Goal: Task Accomplishment & Management: Manage account settings

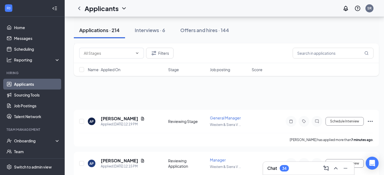
scroll to position [5057, 0]
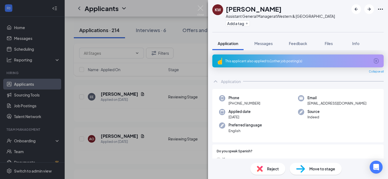
click at [177, 8] on div "KW [PERSON_NAME] Assistant General Manager at Western & [GEOGRAPHIC_DATA] Add a…" at bounding box center [194, 89] width 388 height 179
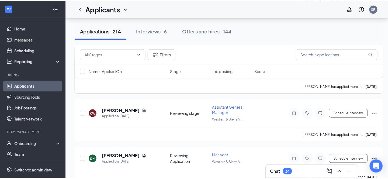
scroll to position [5130, 0]
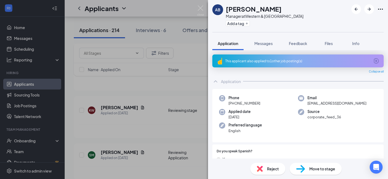
click at [267, 59] on div "This applicant also applied to 1 other job posting(s)" at bounding box center [297, 61] width 144 height 5
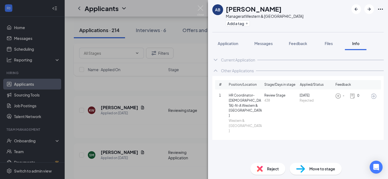
click at [175, 11] on div "AB [PERSON_NAME] Manager at Western & [GEOGRAPHIC_DATA] Add a tag Application M…" at bounding box center [194, 89] width 388 height 179
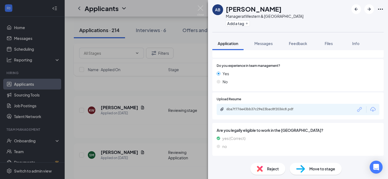
scroll to position [186, 0]
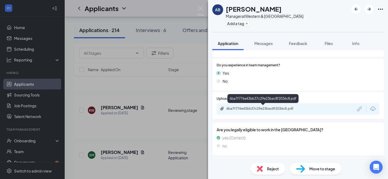
click at [248, 108] on div "6ba7f776e43bb37c29e23bac8f2036c8.pdf" at bounding box center [263, 108] width 75 height 4
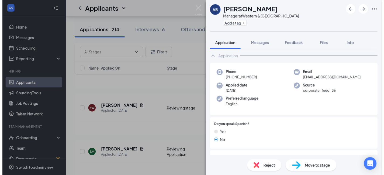
scroll to position [0, 0]
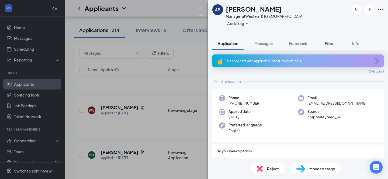
click at [331, 41] on span "Files" at bounding box center [329, 43] width 8 height 5
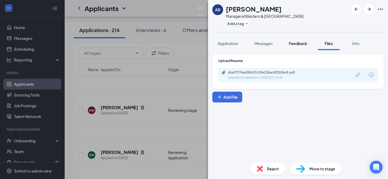
click at [299, 45] on span "Feedback" at bounding box center [298, 43] width 18 height 5
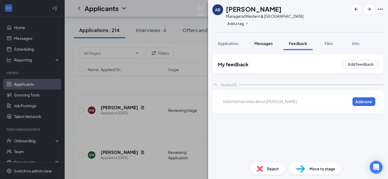
click at [266, 43] on span "Messages" at bounding box center [263, 43] width 18 height 5
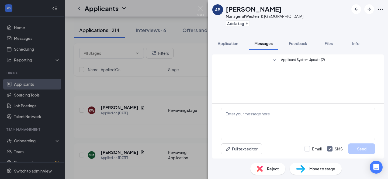
click at [167, 10] on div "AB [PERSON_NAME] Manager at [GEOGRAPHIC_DATA] Add a tag Application Messages Fe…" at bounding box center [194, 89] width 388 height 179
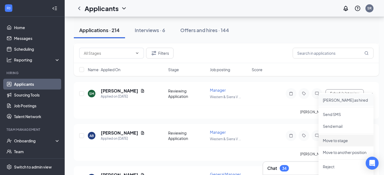
scroll to position [5197, 0]
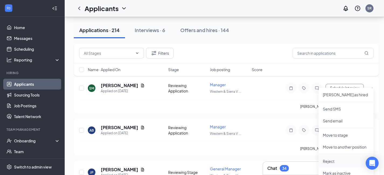
click at [332, 159] on p "Reject" at bounding box center [346, 160] width 46 height 5
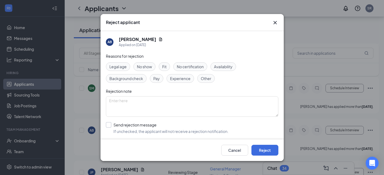
click at [109, 123] on input "Send rejection message If unchecked, the applicant will not receive a rejection…" at bounding box center [167, 128] width 123 height 12
checkbox input "true"
click at [268, 149] on button "Reject" at bounding box center [264, 150] width 27 height 11
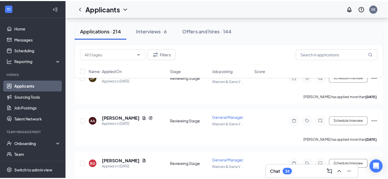
scroll to position [5336, 0]
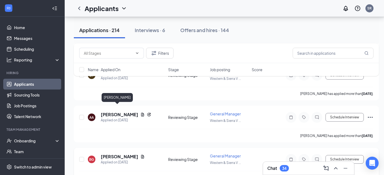
click at [111, 154] on h5 "[PERSON_NAME]" at bounding box center [119, 157] width 37 height 6
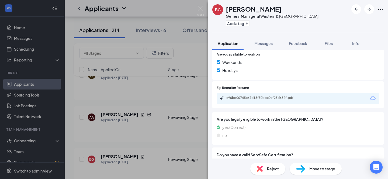
scroll to position [280, 0]
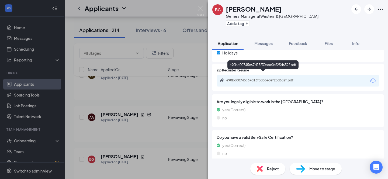
click at [264, 78] on div "e90bd00745c67d13f30bbe0ef25d652f.pdf" at bounding box center [263, 80] width 75 height 4
click at [259, 78] on div "e90bd00745c67d13f30bbe0ef25d652f.pdf" at bounding box center [263, 80] width 75 height 4
click at [183, 10] on div "BG [PERSON_NAME] General Manager at [GEOGRAPHIC_DATA] Add a tag Application Mes…" at bounding box center [194, 89] width 388 height 179
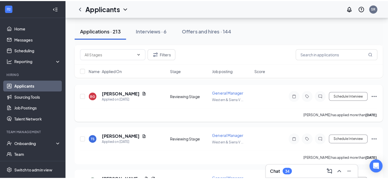
scroll to position [5401, 0]
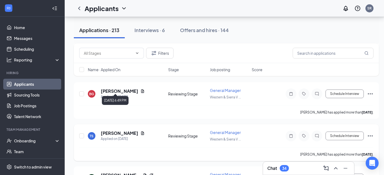
click at [117, 136] on div "Applied on [DATE]" at bounding box center [123, 138] width 44 height 5
click at [116, 130] on h5 "[PERSON_NAME]" at bounding box center [119, 133] width 37 height 6
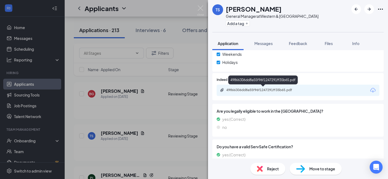
scroll to position [295, 0]
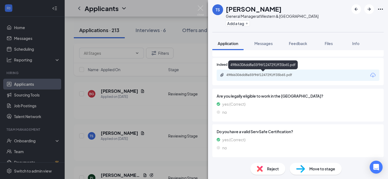
click at [261, 75] on div "49866306dd8a55f96f1247291ff35b65.pdf" at bounding box center [263, 75] width 75 height 4
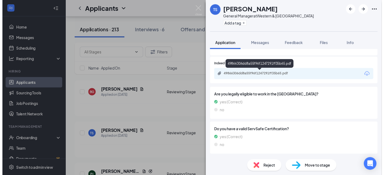
scroll to position [292, 0]
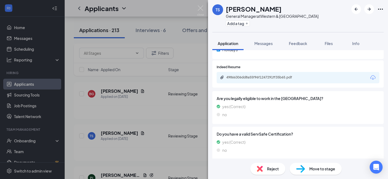
click at [178, 10] on div "[PERSON_NAME] General Manager at [GEOGRAPHIC_DATA] Add a tag Application Messag…" at bounding box center [194, 89] width 388 height 179
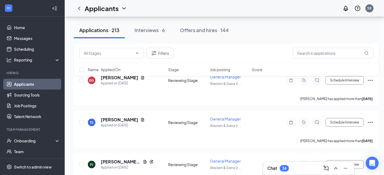
scroll to position [5424, 1]
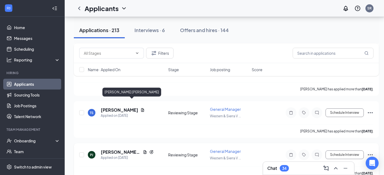
click at [109, 149] on h5 "[PERSON_NAME] [PERSON_NAME]" at bounding box center [121, 152] width 40 height 6
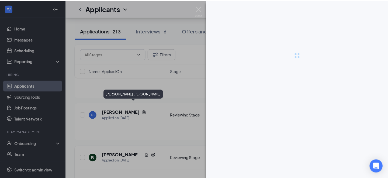
scroll to position [5424, 0]
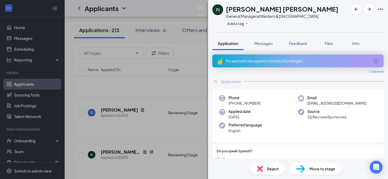
click at [280, 62] on div "This applicant also applied to 1 other job posting(s)" at bounding box center [297, 61] width 144 height 5
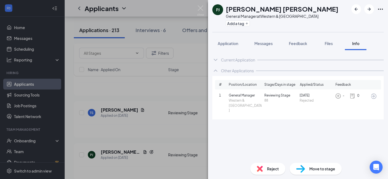
click at [269, 115] on div "Current Application Phone [PHONE_NUMBER] Email [EMAIL_ADDRESS][DOMAIN_NAME] App…" at bounding box center [298, 104] width 180 height 108
click at [185, 8] on div "[PERSON_NAME] [PERSON_NAME] General Manager at Western & [GEOGRAPHIC_DATA] Add …" at bounding box center [194, 89] width 388 height 179
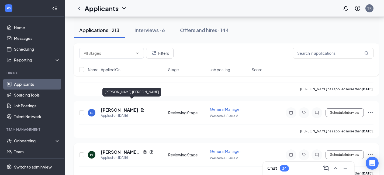
click at [119, 149] on h5 "[PERSON_NAME] [PERSON_NAME]" at bounding box center [121, 152] width 40 height 6
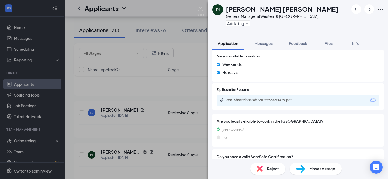
scroll to position [295, 0]
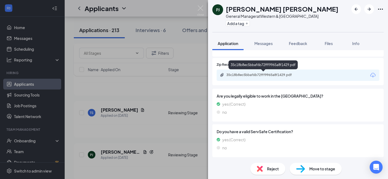
click at [249, 74] on div "35c18b8ec5bbaf6b72fff9965a8f1429.pdf" at bounding box center [263, 75] width 75 height 4
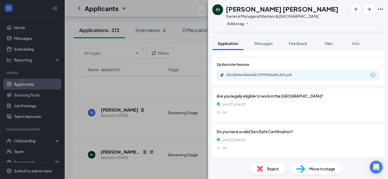
scroll to position [292, 0]
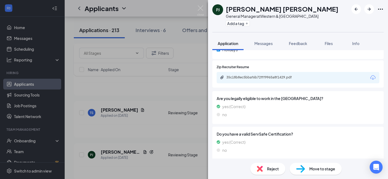
click at [272, 168] on span "Reject" at bounding box center [273, 169] width 12 height 6
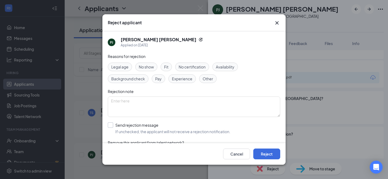
click at [109, 124] on input "Send rejection message If unchecked, the applicant will not receive a rejection…" at bounding box center [169, 128] width 123 height 12
checkbox input "true"
click at [264, 150] on button "Reject" at bounding box center [266, 153] width 27 height 11
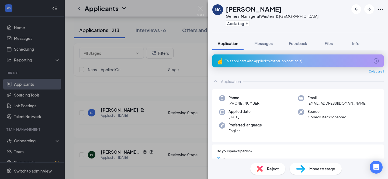
click at [264, 62] on div "This applicant also applied to 2 other job posting(s)" at bounding box center [297, 61] width 144 height 5
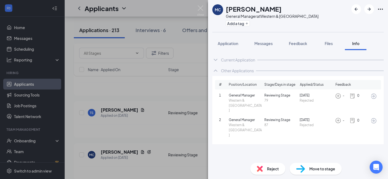
click at [179, 6] on div "MC [PERSON_NAME] General Manager at [GEOGRAPHIC_DATA] Add a tag Application Mes…" at bounding box center [194, 89] width 388 height 179
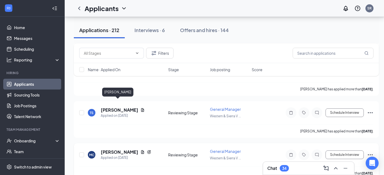
click at [118, 149] on h5 "[PERSON_NAME]" at bounding box center [119, 152] width 37 height 6
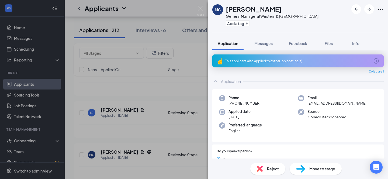
click at [248, 59] on div "This applicant also applied to 2 other job posting(s)" at bounding box center [297, 61] width 144 height 5
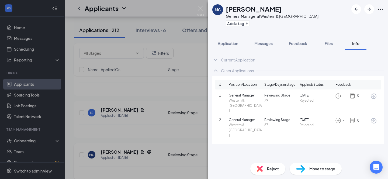
click at [185, 11] on div "MC [PERSON_NAME] General Manager at [GEOGRAPHIC_DATA] Add a tag Application Mes…" at bounding box center [194, 89] width 388 height 179
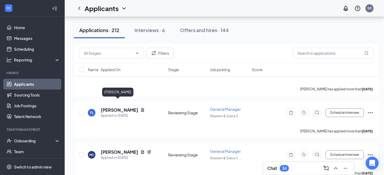
click at [115, 149] on h5 "[PERSON_NAME]" at bounding box center [119, 152] width 37 height 6
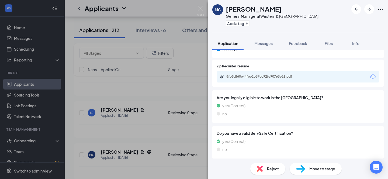
scroll to position [295, 0]
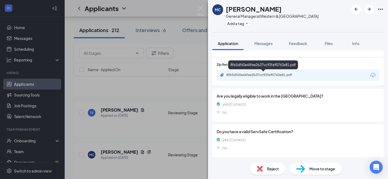
click at [262, 74] on div "8fb5df60e44fee2b37cc92fe90763e81.pdf" at bounding box center [263, 75] width 75 height 4
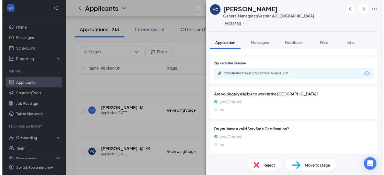
scroll to position [292, 0]
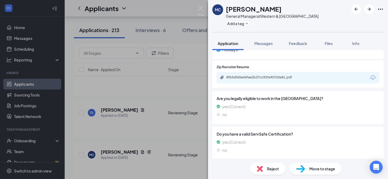
click at [176, 8] on div "MC [PERSON_NAME] General Manager at [GEOGRAPHIC_DATA] Add a tag Application Mes…" at bounding box center [194, 89] width 388 height 179
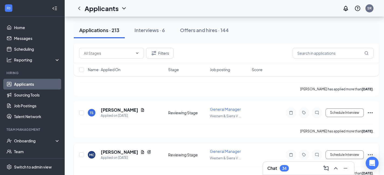
scroll to position [5430, 0]
click at [308, 52] on input "text" at bounding box center [333, 53] width 81 height 11
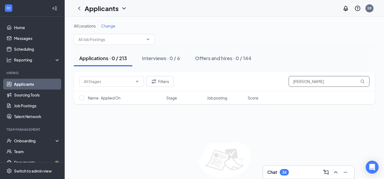
type input "[PERSON_NAME]"
click at [116, 7] on h1 "Applicants" at bounding box center [102, 8] width 34 height 9
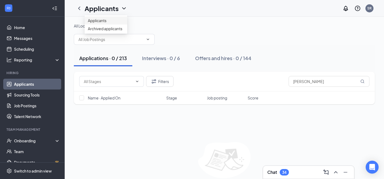
click at [104, 21] on link "Applicants" at bounding box center [106, 20] width 36 height 5
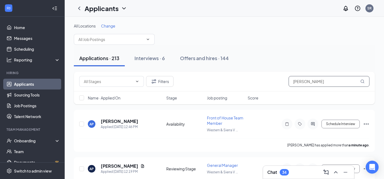
click at [321, 81] on input "[PERSON_NAME]" at bounding box center [329, 81] width 81 height 11
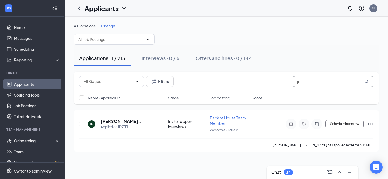
type input "j"
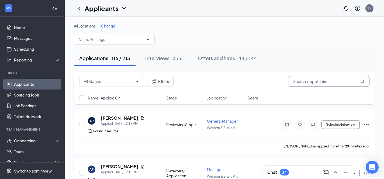
click at [313, 81] on input "text" at bounding box center [329, 81] width 81 height 11
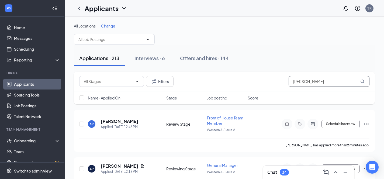
type input "[PERSON_NAME]"
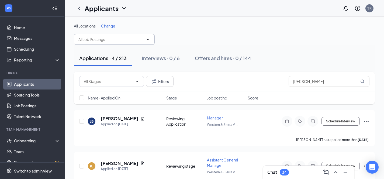
click at [121, 38] on input "text" at bounding box center [110, 39] width 65 height 6
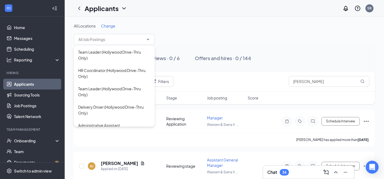
click at [135, 23] on div "All Locations Change Applications · 4 / 213 Interviews · 0 / 6 Offers and hires…" at bounding box center [224, 157] width 319 height 280
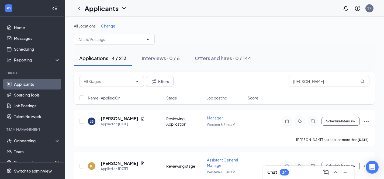
click at [89, 26] on span "All Locations" at bounding box center [85, 25] width 22 height 5
click at [125, 7] on icon "ChevronDown" at bounding box center [124, 8] width 6 height 6
click at [103, 21] on link "Applicants" at bounding box center [117, 23] width 58 height 5
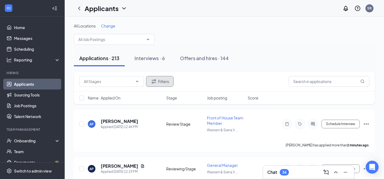
click at [164, 79] on button "Filters" at bounding box center [159, 81] width 27 height 11
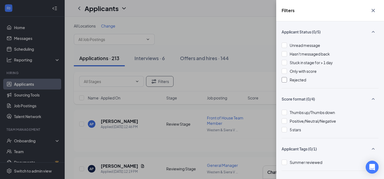
click at [285, 80] on div at bounding box center [284, 79] width 5 height 5
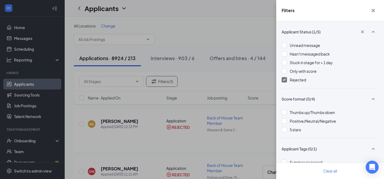
click at [235, 33] on div "Filters Applicant Status (1/5) Unread message Hasn't messaged back Stuck in sta…" at bounding box center [192, 89] width 384 height 179
click at [373, 10] on icon "Cross" at bounding box center [373, 10] width 3 height 3
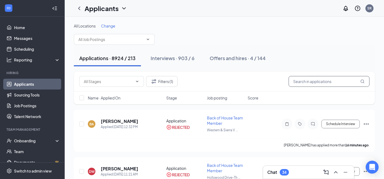
click at [321, 81] on input "[PERSON_NAME]" at bounding box center [329, 81] width 81 height 11
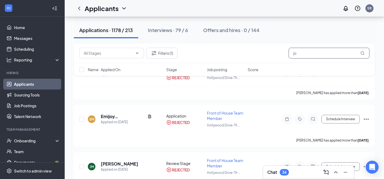
scroll to position [161, 0]
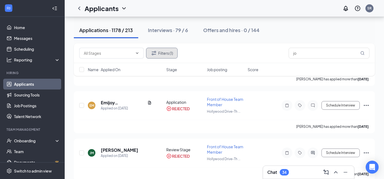
click at [169, 52] on button "Filters (1)" at bounding box center [162, 53] width 32 height 11
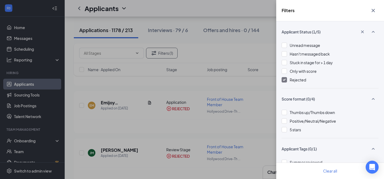
click at [283, 80] on img at bounding box center [284, 80] width 3 height 2
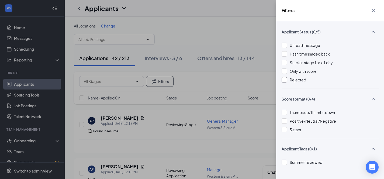
click at [212, 33] on div "Filters Applicant Status (0/5) Unread message Hasn't messaged back Stuck in sta…" at bounding box center [192, 89] width 384 height 179
click at [372, 10] on icon "Cross" at bounding box center [373, 10] width 6 height 6
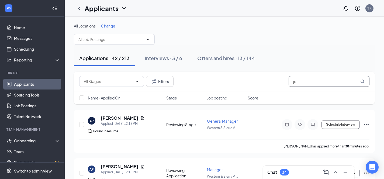
click at [306, 82] on input "jo" at bounding box center [329, 81] width 81 height 11
type input "j"
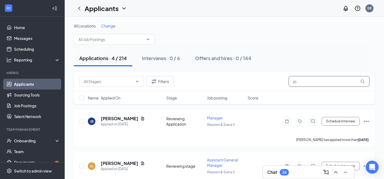
type input "j"
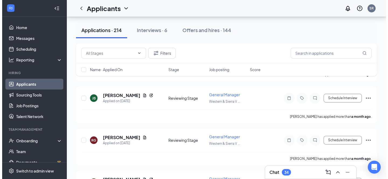
scroll to position [8343, 0]
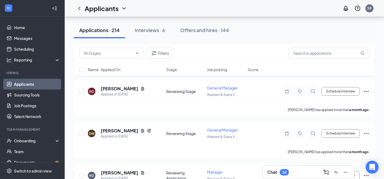
click at [121, 170] on h5 "[PERSON_NAME]" at bounding box center [119, 173] width 37 height 6
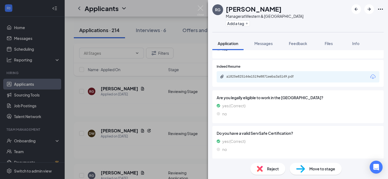
scroll to position [206, 0]
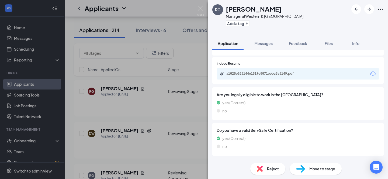
click at [255, 73] on div "a1825e825144e1519e8871eeba3a5149.pdf" at bounding box center [263, 73] width 75 height 4
click at [272, 168] on span "Reject" at bounding box center [273, 169] width 12 height 6
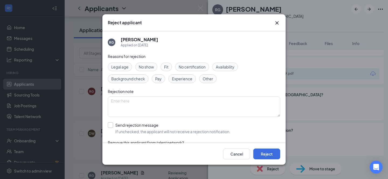
click at [111, 126] on input "Send rejection message If unchecked, the applicant will not receive a rejection…" at bounding box center [169, 128] width 123 height 12
checkbox input "true"
click at [268, 155] on button "Reject" at bounding box center [266, 153] width 27 height 11
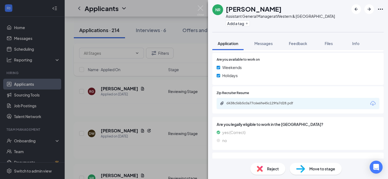
scroll to position [235, 0]
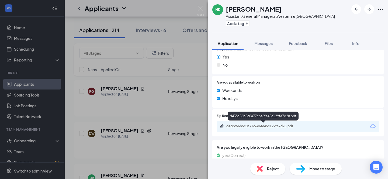
click at [270, 127] on div "d438c56b5c0a77c6e6fe45c129fa7d28.pdf" at bounding box center [263, 126] width 75 height 4
click at [272, 166] on span "Reject" at bounding box center [273, 169] width 12 height 6
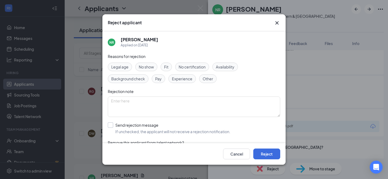
click at [112, 124] on input "Send rejection message If unchecked, the applicant will not receive a rejection…" at bounding box center [169, 128] width 123 height 12
checkbox input "true"
click at [267, 155] on button "Reject" at bounding box center [266, 153] width 27 height 11
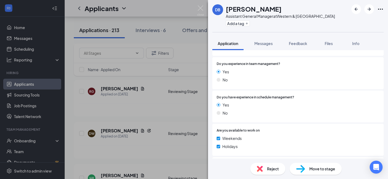
scroll to position [190, 0]
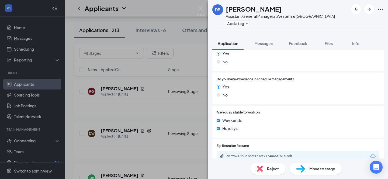
click at [239, 154] on div "38795718b0a7dcf1618f7174a66f151e.pdf" at bounding box center [263, 156] width 75 height 4
click at [274, 168] on span "Reject" at bounding box center [273, 169] width 12 height 6
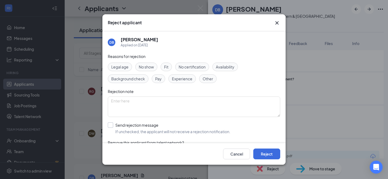
click at [110, 127] on input "Send rejection message If unchecked, the applicant will not receive a rejection…" at bounding box center [169, 128] width 123 height 12
checkbox input "true"
click at [270, 153] on button "Reject" at bounding box center [266, 153] width 27 height 11
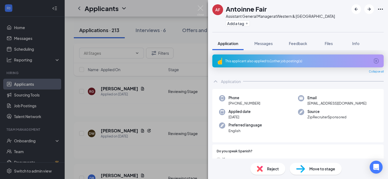
scroll to position [8348, 0]
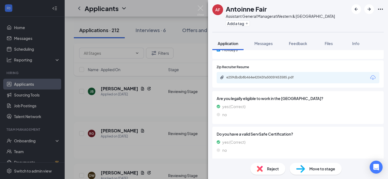
scroll to position [287, 0]
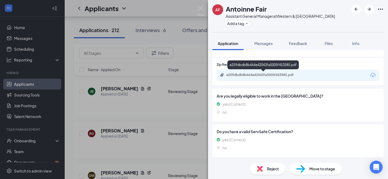
click at [240, 75] on div "e259dbdb8b464e42043fa5005f453585.pdf" at bounding box center [263, 75] width 75 height 4
click at [247, 74] on div "e259dbdb8b464e42043fa5005f453585.pdf" at bounding box center [263, 75] width 75 height 4
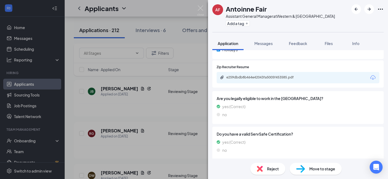
click at [271, 167] on span "Reject" at bounding box center [273, 169] width 12 height 6
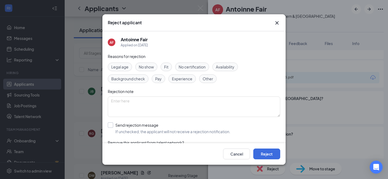
click at [112, 124] on input "Send rejection message If unchecked, the applicant will not receive a rejection…" at bounding box center [169, 128] width 123 height 12
checkbox input "true"
click at [268, 153] on button "Reject" at bounding box center [266, 153] width 27 height 11
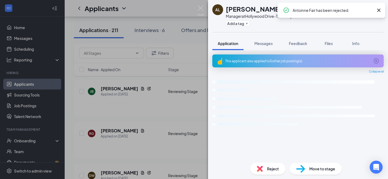
click at [176, 9] on div "AL Adrian Lopez Manager at Hollywood Drive-Thru Only Add a tag Application Mess…" at bounding box center [194, 89] width 388 height 179
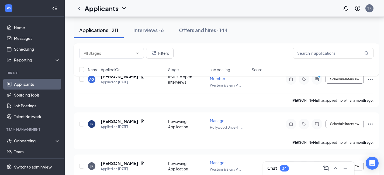
scroll to position [9205, 0]
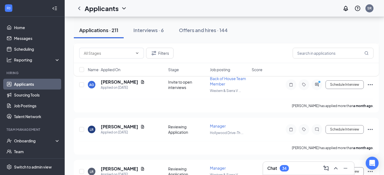
click at [124, 7] on icon "ChevronDown" at bounding box center [124, 8] width 6 height 6
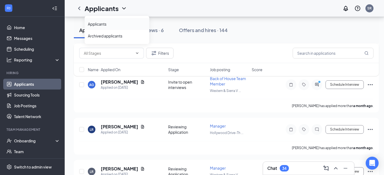
click at [105, 23] on link "Applicants" at bounding box center [117, 23] width 58 height 5
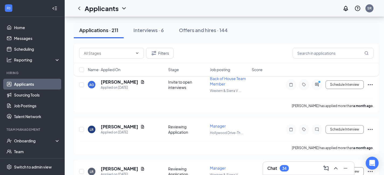
click at [124, 6] on icon "ChevronDown" at bounding box center [124, 8] width 6 height 6
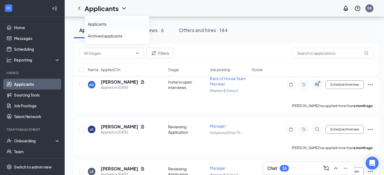
click at [107, 23] on link "Applicants" at bounding box center [117, 23] width 58 height 5
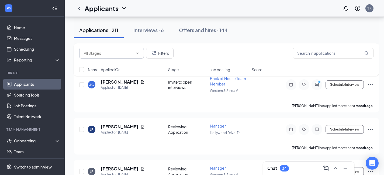
click at [137, 53] on icon "ChevronDown" at bounding box center [137, 52] width 2 height 1
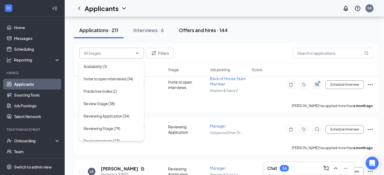
click at [197, 39] on div "Applications · 211 Interviews · 6 Offers and hires · 144" at bounding box center [226, 30] width 305 height 27
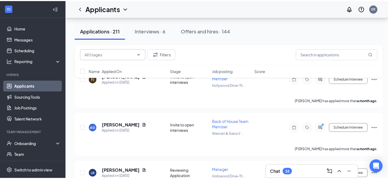
scroll to position [9164, 0]
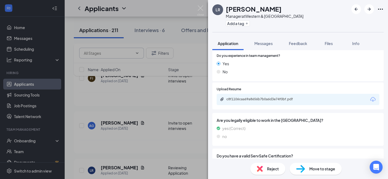
scroll to position [194, 0]
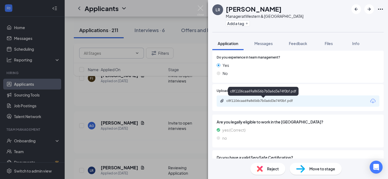
click at [293, 102] on div "c8f1106caa69a8656b7b0a6d3e74f0bf.pdf" at bounding box center [263, 101] width 75 height 4
click at [272, 170] on span "Reject" at bounding box center [273, 169] width 12 height 6
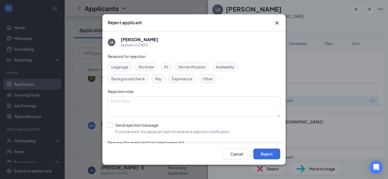
click at [110, 124] on input "Send rejection message If unchecked, the applicant will not receive a rejection…" at bounding box center [169, 128] width 123 height 12
checkbox input "true"
click at [269, 152] on button "Reject" at bounding box center [266, 153] width 27 height 11
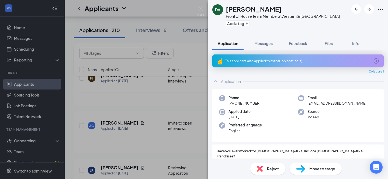
click at [181, 7] on div "DV Desiree Valenzuela Front of House Team Member at Western & Sierra Vista Add …" at bounding box center [194, 89] width 388 height 179
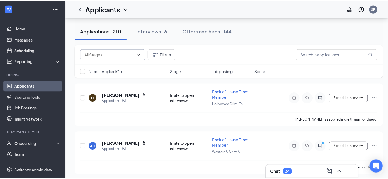
scroll to position [9144, 0]
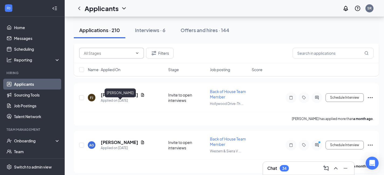
drag, startPoint x: 123, startPoint y: 103, endPoint x: 178, endPoint y: 114, distance: 55.3
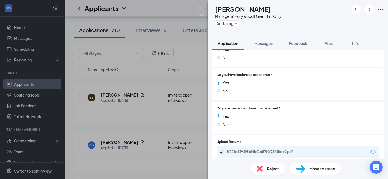
scroll to position [179, 0]
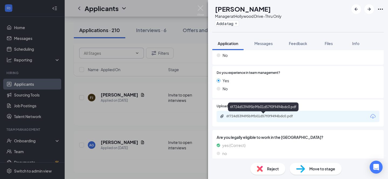
click at [272, 117] on div "6f724d539495b9fb01d57f0f9494bdc0.pdf" at bounding box center [263, 116] width 75 height 4
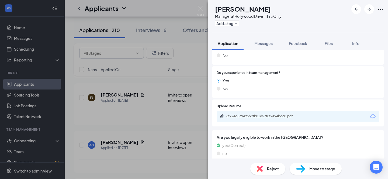
click at [272, 167] on span "Reject" at bounding box center [273, 169] width 12 height 6
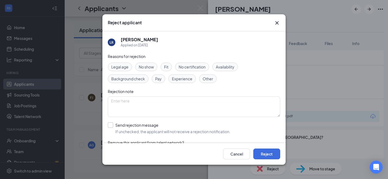
click at [111, 124] on input "Send rejection message If unchecked, the applicant will not receive a rejection…" at bounding box center [169, 128] width 123 height 12
checkbox input "true"
click at [266, 153] on button "Reject" at bounding box center [266, 153] width 27 height 11
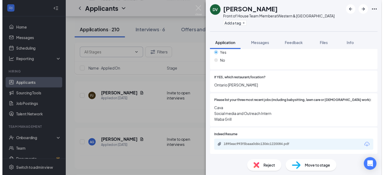
scroll to position [116, 0]
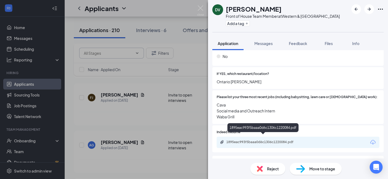
click at [269, 140] on div "1895eac993f5baaa0d6c1306c1220084.pdf" at bounding box center [263, 142] width 75 height 4
click at [178, 12] on div "DV Desiree Valenzuela Front of House Team Member at Western & Sierra Vista Add …" at bounding box center [194, 89] width 388 height 179
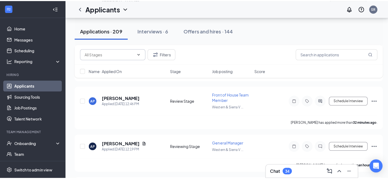
scroll to position [9427, 0]
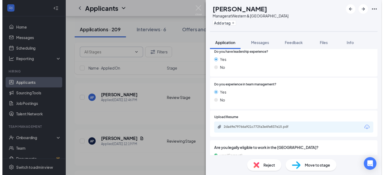
scroll to position [168, 0]
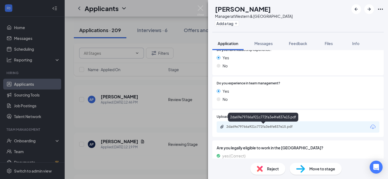
click at [279, 125] on div "2da69e79766a921c772fa3e4fe837e15.pdf" at bounding box center [263, 126] width 75 height 4
click at [167, 7] on div "AP Araceli Perez Lopez Manager at Western & Sierra Vista Add a tag Application …" at bounding box center [194, 89] width 388 height 179
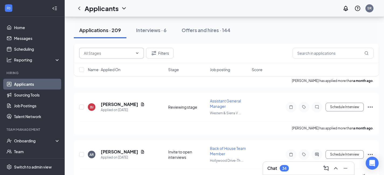
scroll to position [8992, 0]
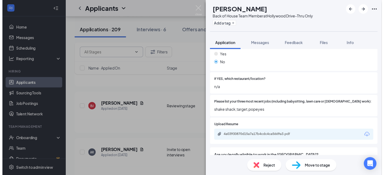
scroll to position [108, 0]
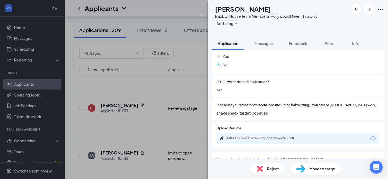
click at [164, 13] on div "CA Carlos Argueta Back of House Team Member at Hollywood Drive-Thru Only Add a …" at bounding box center [194, 89] width 388 height 179
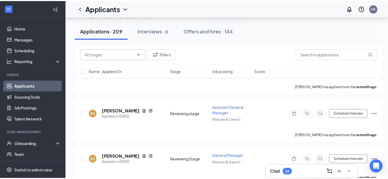
scroll to position [8898, 0]
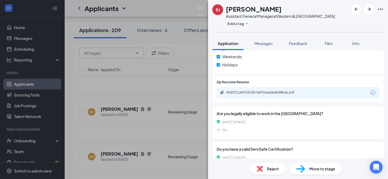
scroll to position [257, 0]
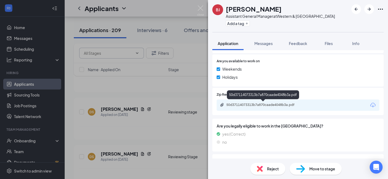
click at [273, 106] on div "50d37114073313b7a870caade4048b3a.pdf" at bounding box center [263, 105] width 75 height 4
click at [270, 171] on span "Reject" at bounding box center [273, 169] width 12 height 6
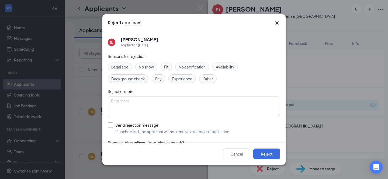
click at [111, 126] on input "Send rejection message If unchecked, the applicant will not receive a rejection…" at bounding box center [169, 128] width 123 height 12
checkbox input "true"
click at [271, 154] on button "Reject" at bounding box center [266, 153] width 27 height 11
